Goal: Information Seeking & Learning: Learn about a topic

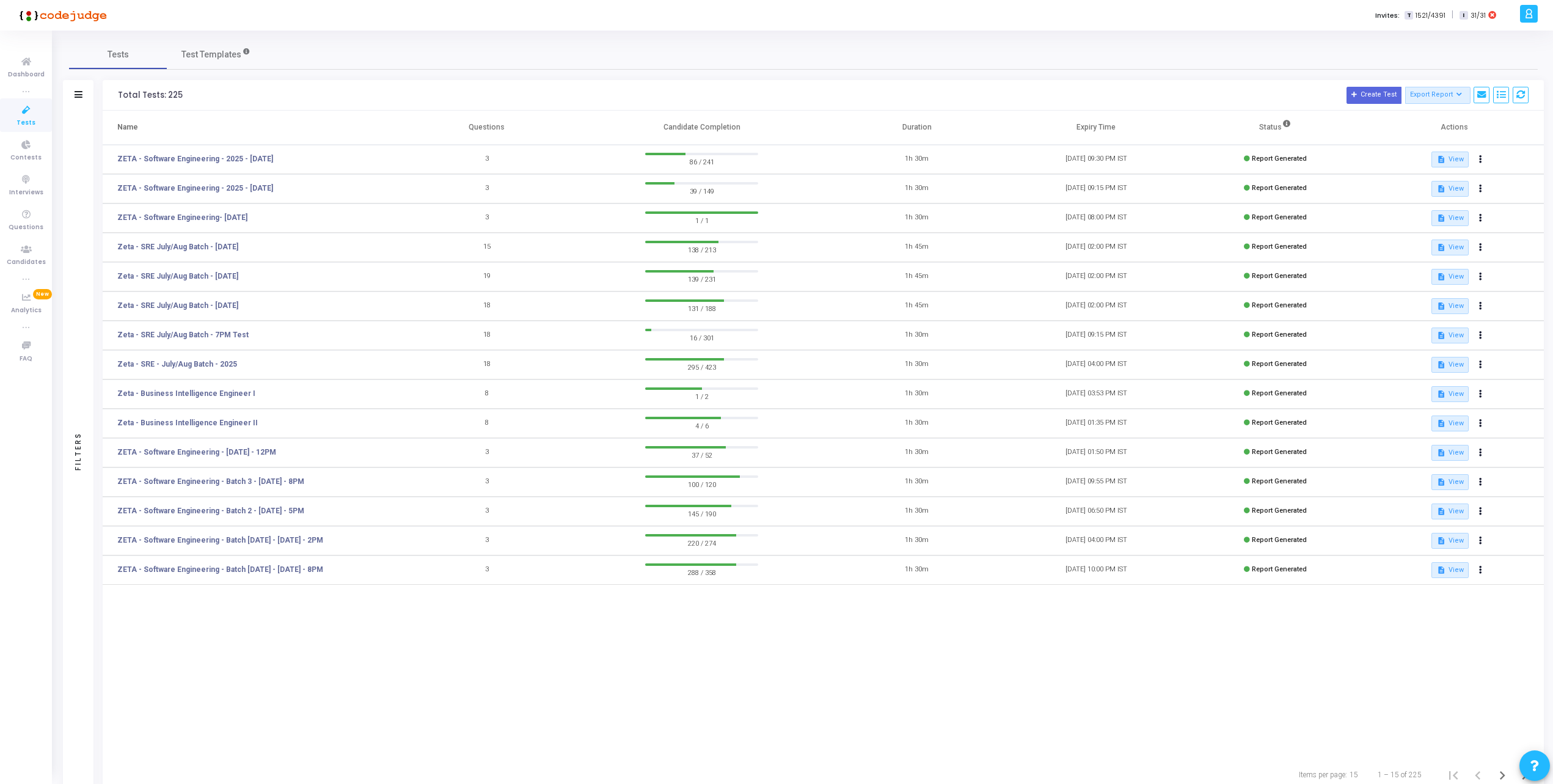
click at [20, 113] on icon at bounding box center [26, 110] width 26 height 15
click at [34, 118] on span "Tests" at bounding box center [26, 123] width 19 height 11
click at [89, 91] on div "Filters" at bounding box center [78, 95] width 30 height 30
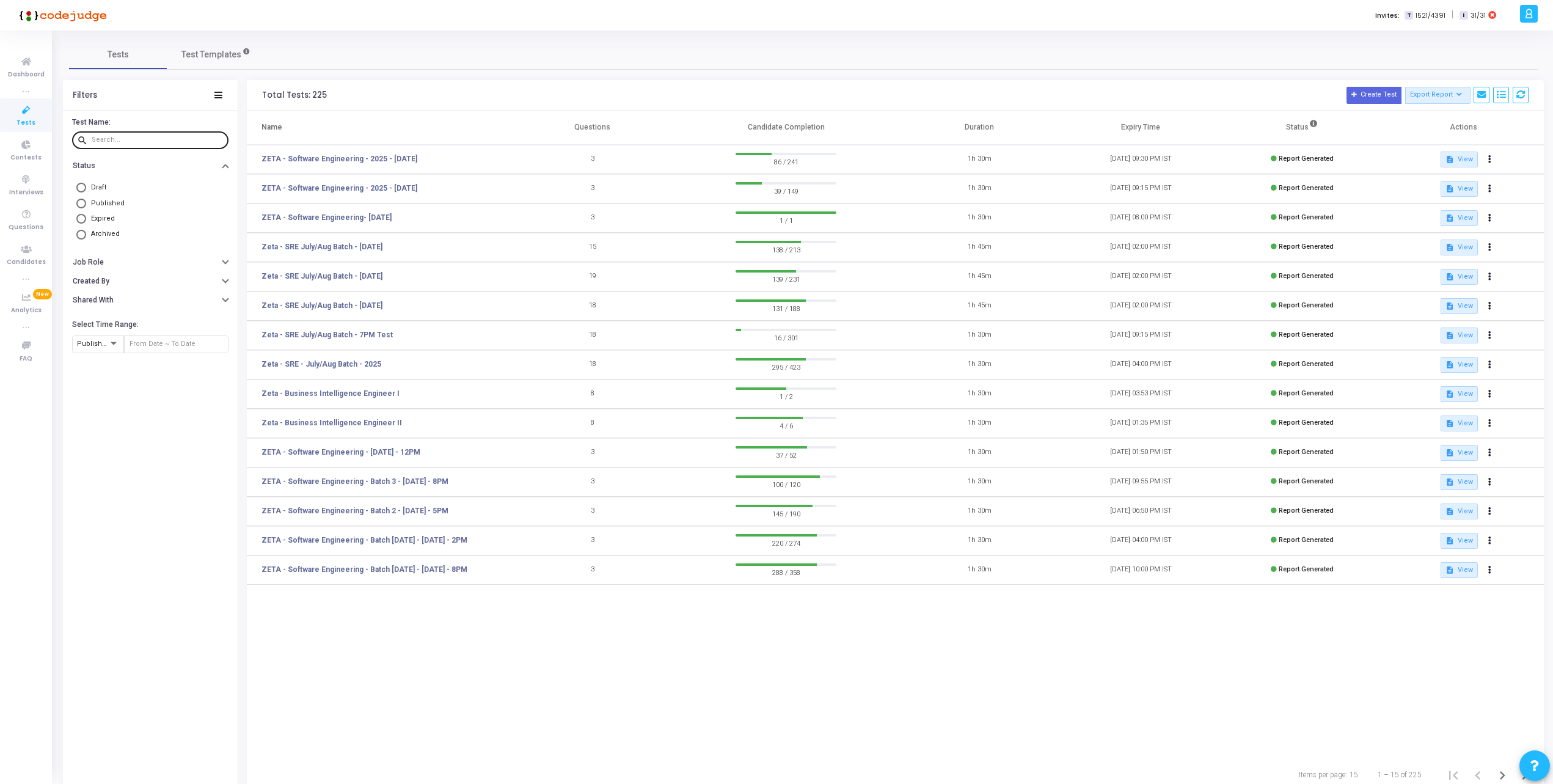
click at [122, 139] on input "text" at bounding box center [157, 140] width 132 height 7
type input "D"
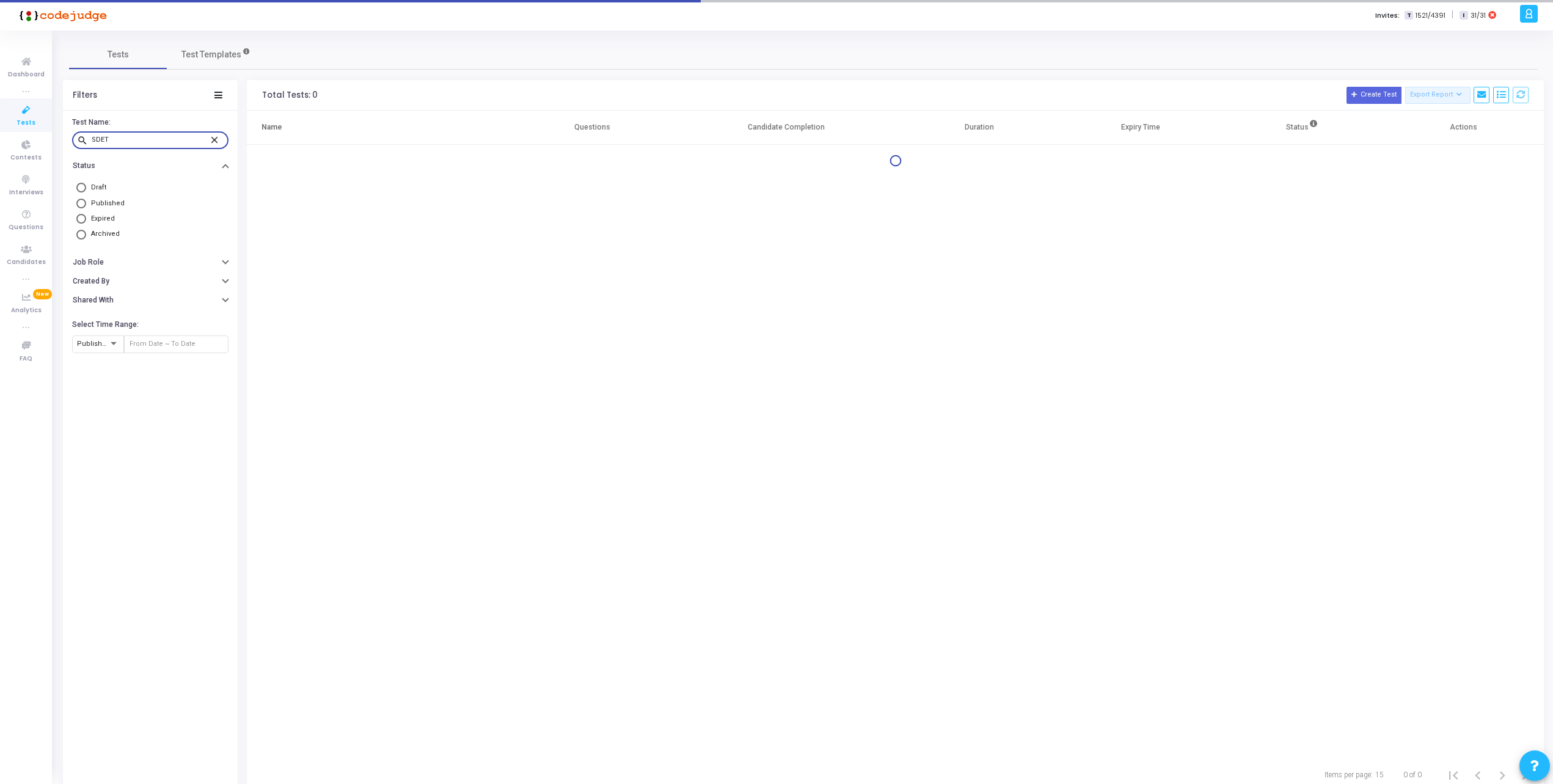
type input "SDET"
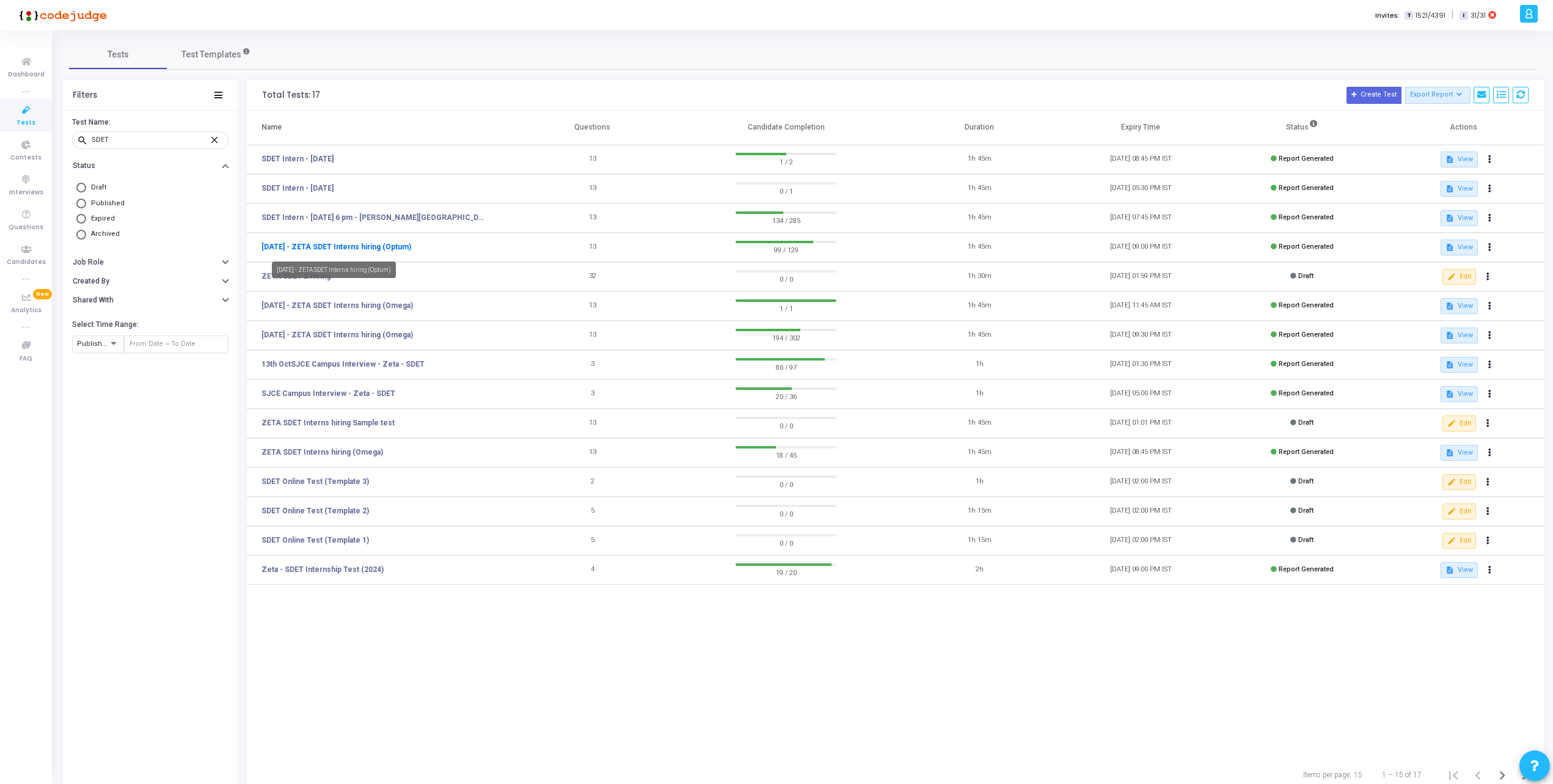
click at [330, 245] on link "[DATE] - ZETA SDET Interns hiring (Optum)" at bounding box center [336, 246] width 150 height 11
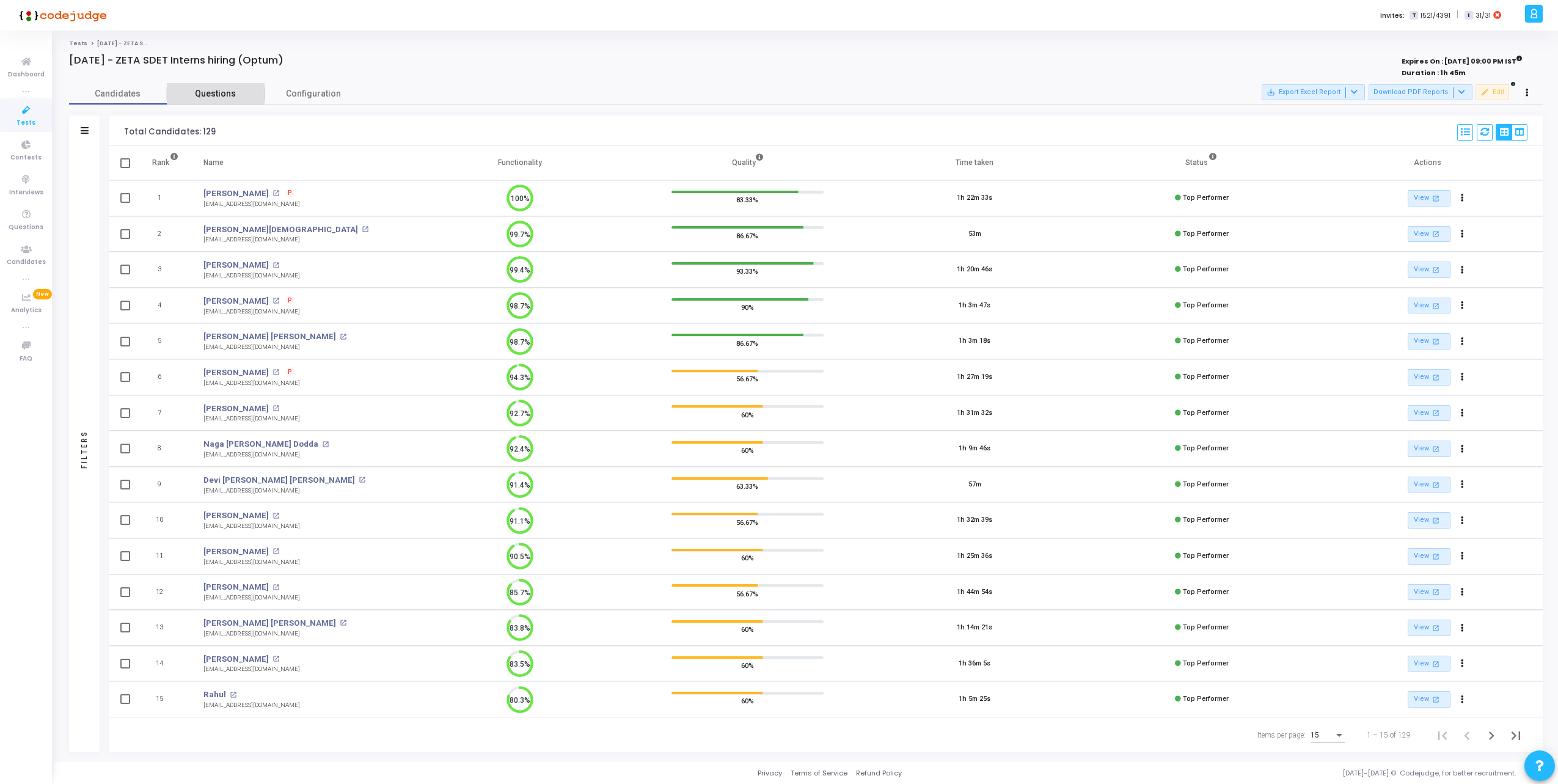
click at [202, 93] on span "Questions" at bounding box center [215, 94] width 97 height 12
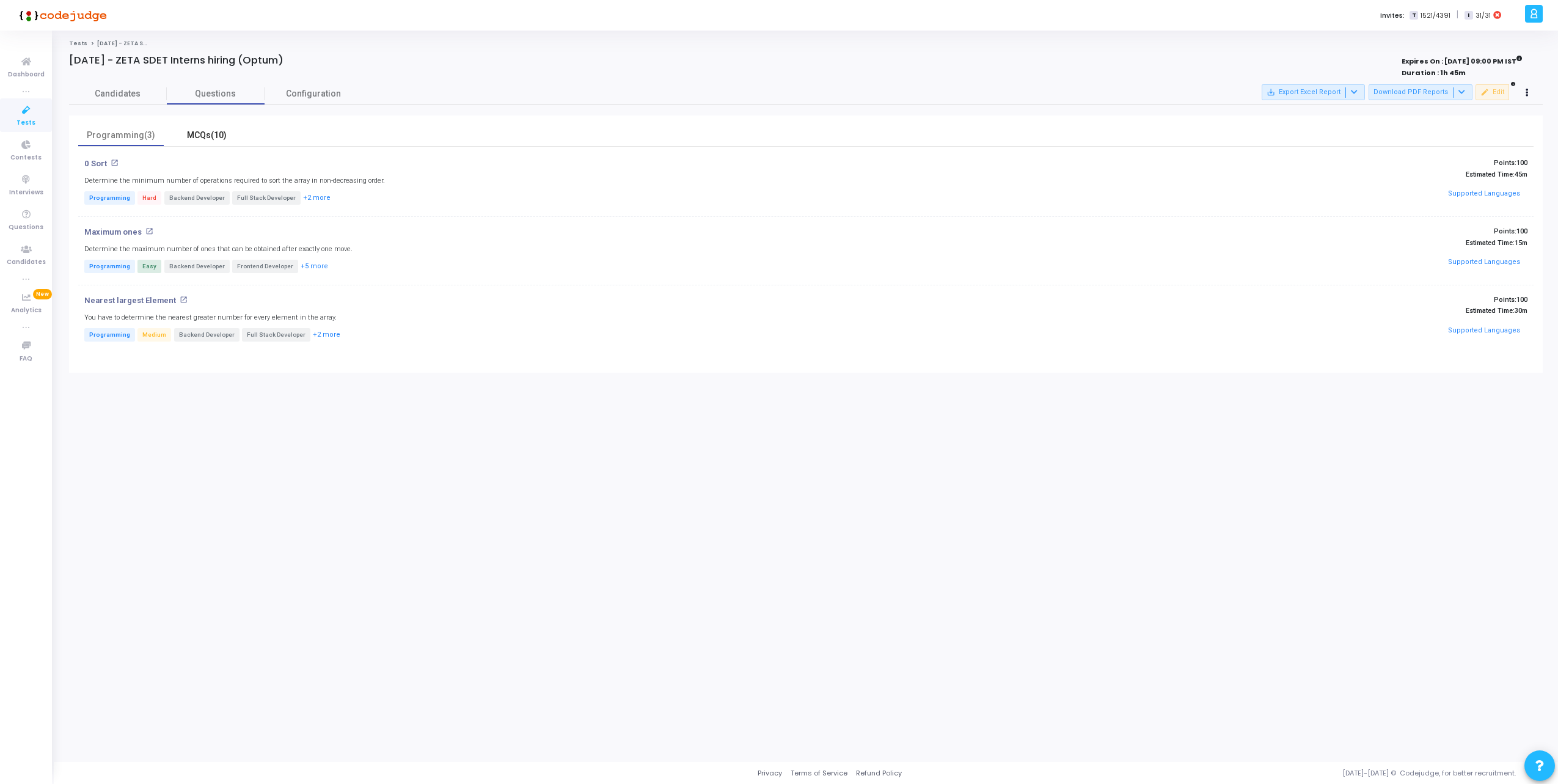
click at [191, 129] on div "MCQs(10)" at bounding box center [206, 135] width 71 height 12
